Goal: Navigation & Orientation: Go to known website

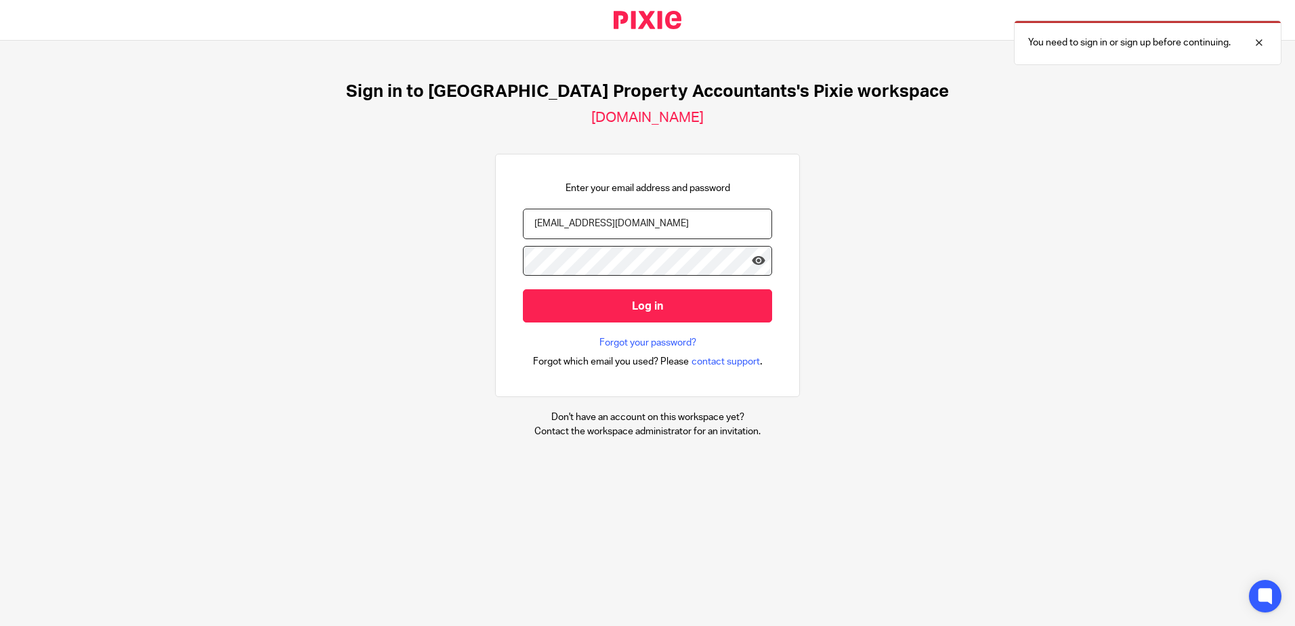
click at [1064, 212] on div "Sign in to UK Property Accountants's Pixie workspace ukpa.usepixie.net Enter yo…" at bounding box center [647, 260] width 1295 height 438
click at [0, 625] on div at bounding box center [0, 626] width 0 height 0
type input "[EMAIL_ADDRESS][DOMAIN_NAME]"
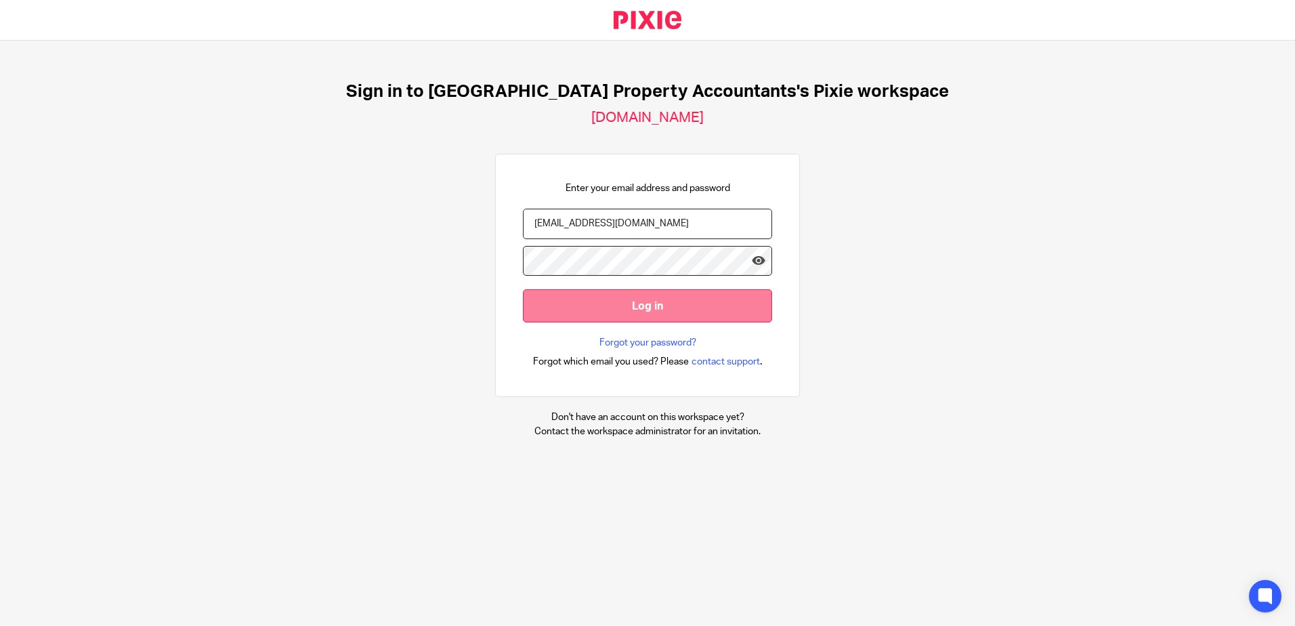
click at [624, 306] on input "Log in" at bounding box center [647, 305] width 249 height 33
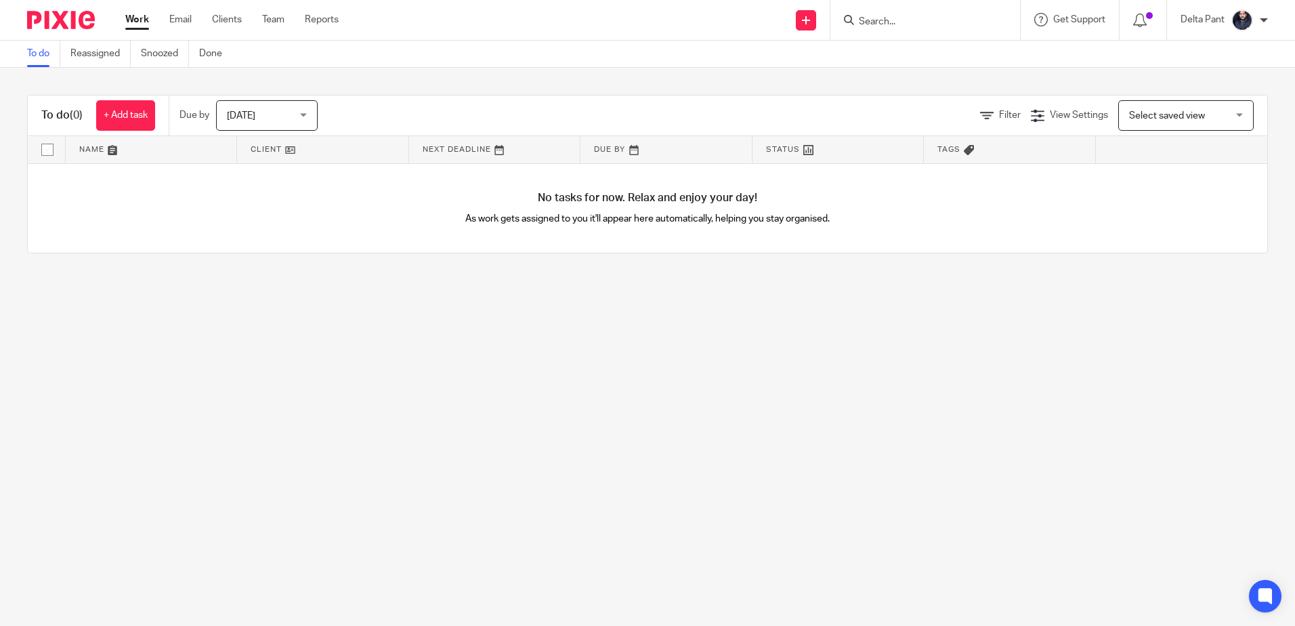
click at [719, 381] on main "To do Reassigned Snoozed Done To do (0) + Add task Due by [DATE] [DATE] [DATE] …" at bounding box center [647, 313] width 1295 height 626
